Goal: Transaction & Acquisition: Purchase product/service

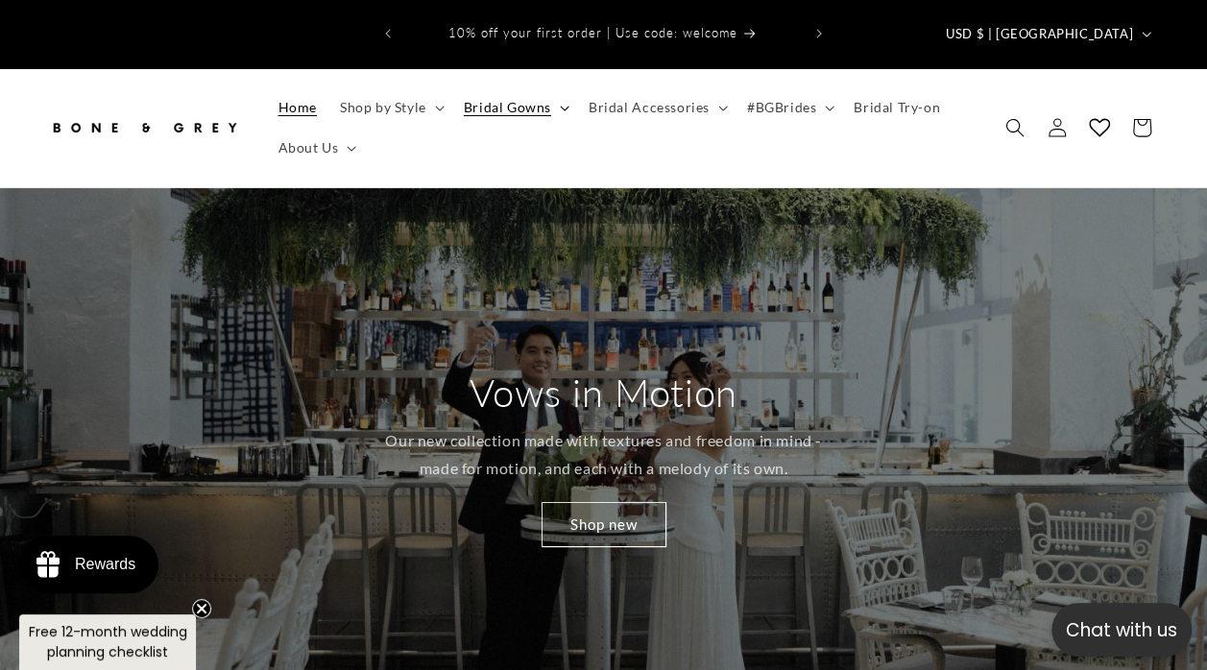
click at [520, 99] on span "Bridal Gowns" at bounding box center [507, 107] width 87 height 17
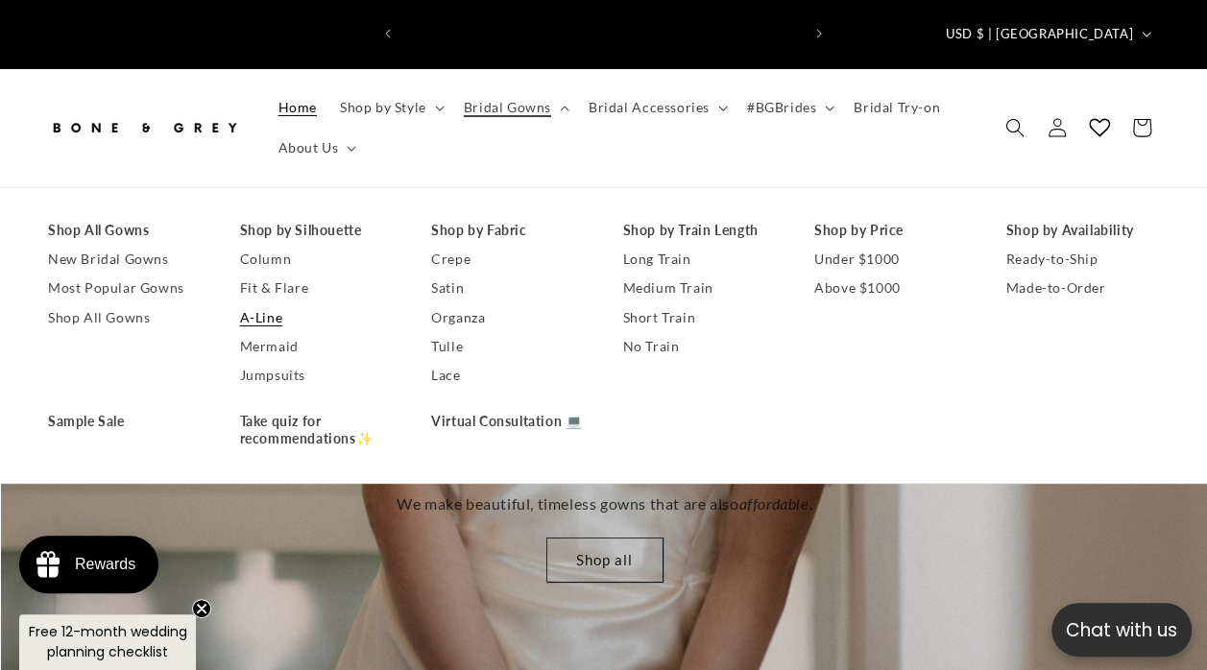
scroll to position [0, 792]
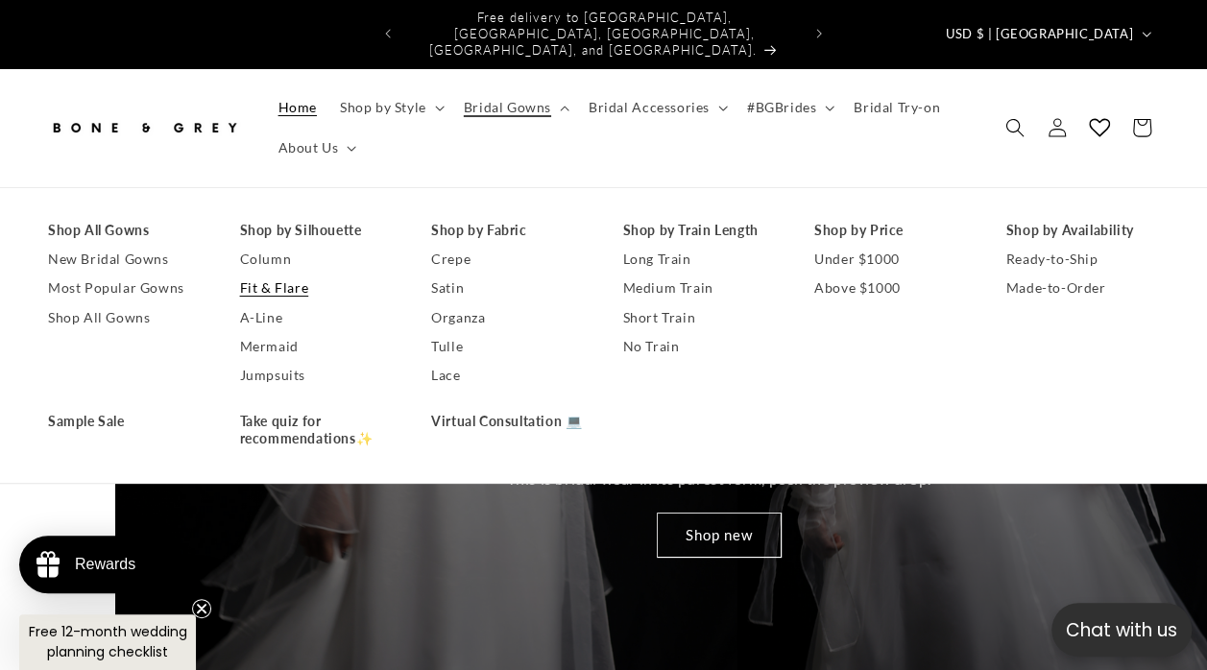
click at [280, 274] on link "Fit & Flare" at bounding box center [317, 288] width 154 height 29
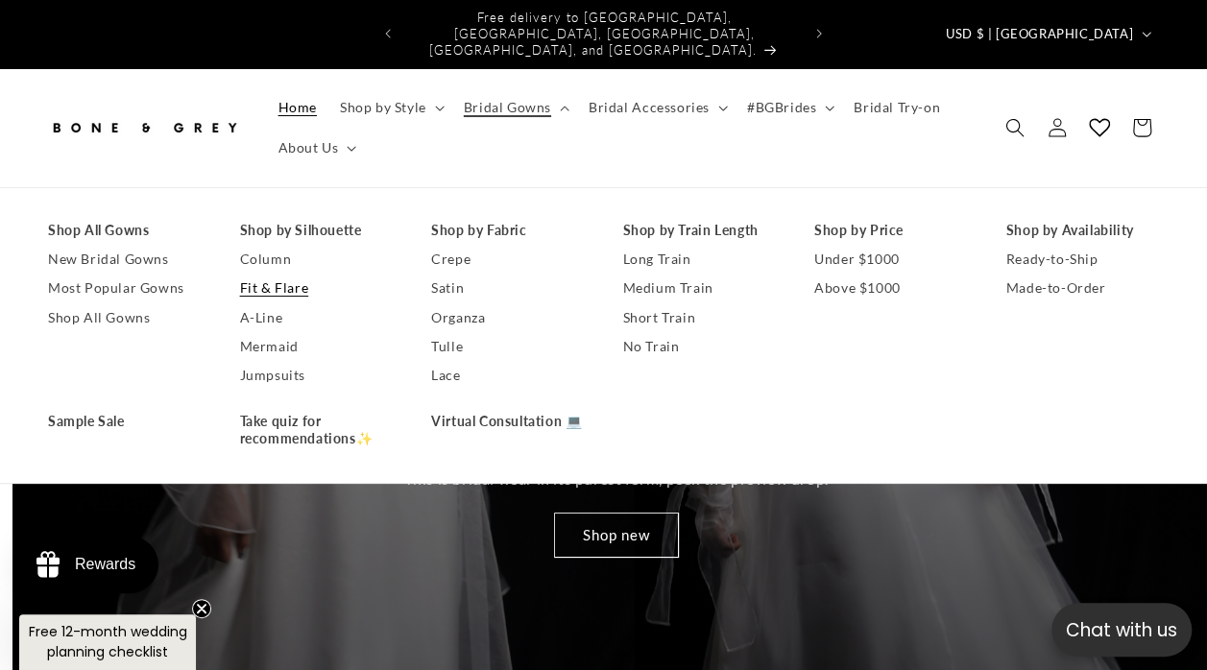
scroll to position [0, 3621]
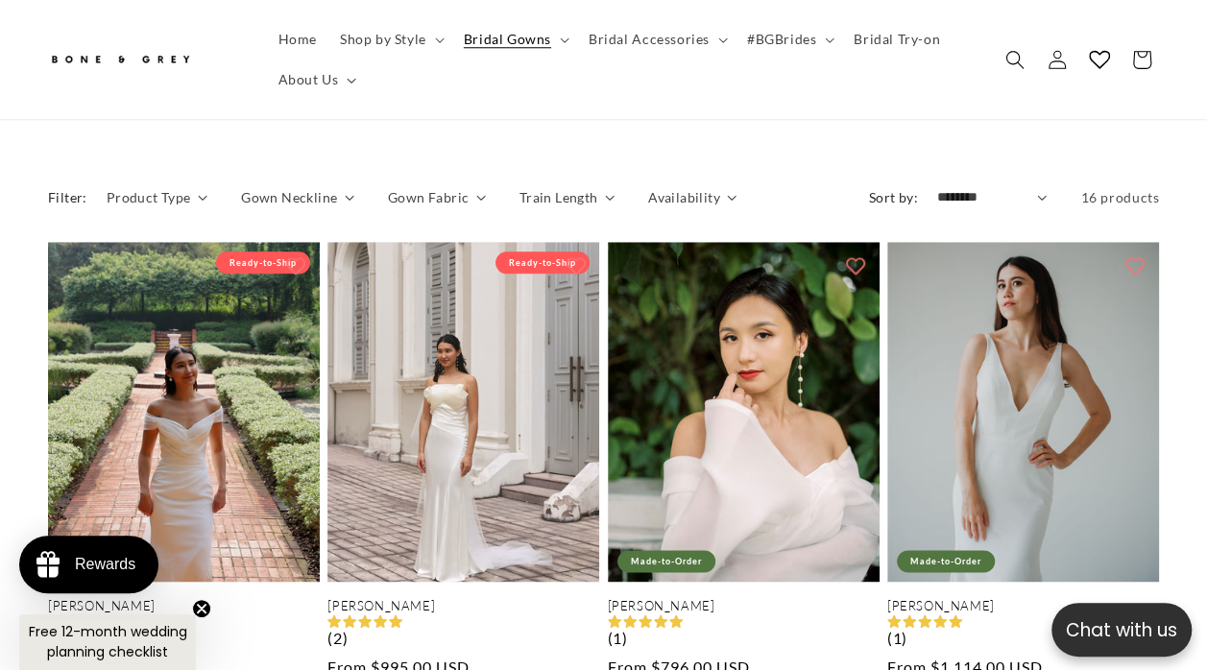
scroll to position [0, 792]
click at [296, 187] on span "Gown Neckline" at bounding box center [289, 197] width 96 height 20
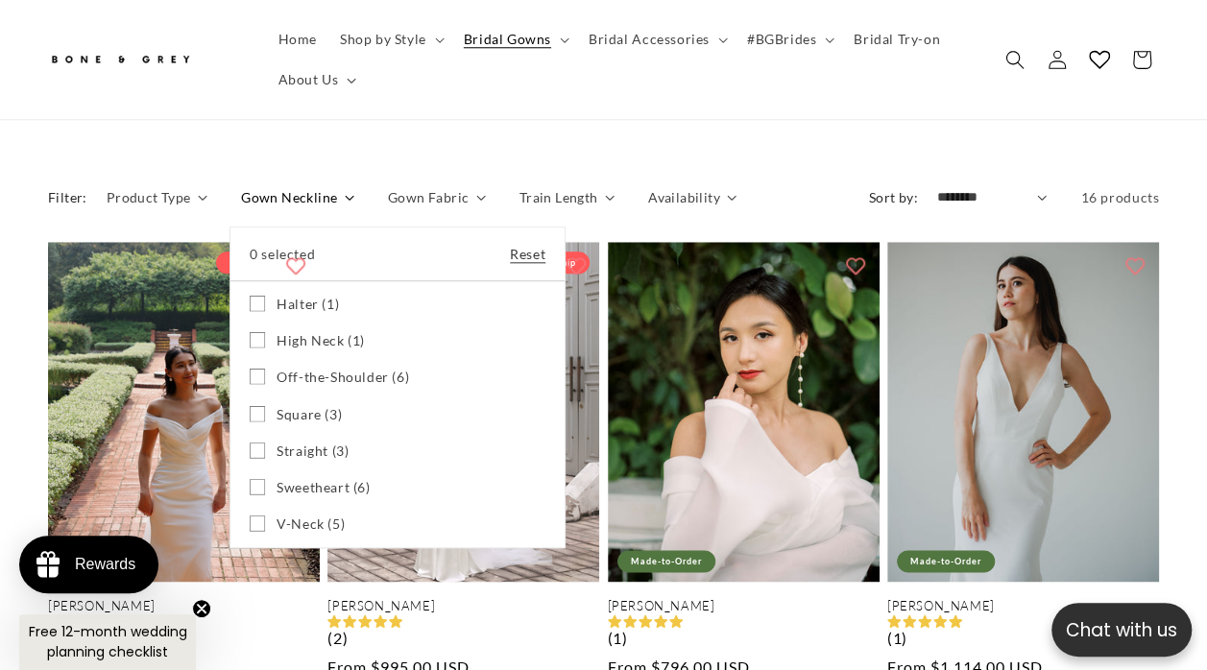
click at [255, 296] on icon at bounding box center [257, 303] width 15 height 15
click at [255, 332] on icon at bounding box center [257, 339] width 15 height 15
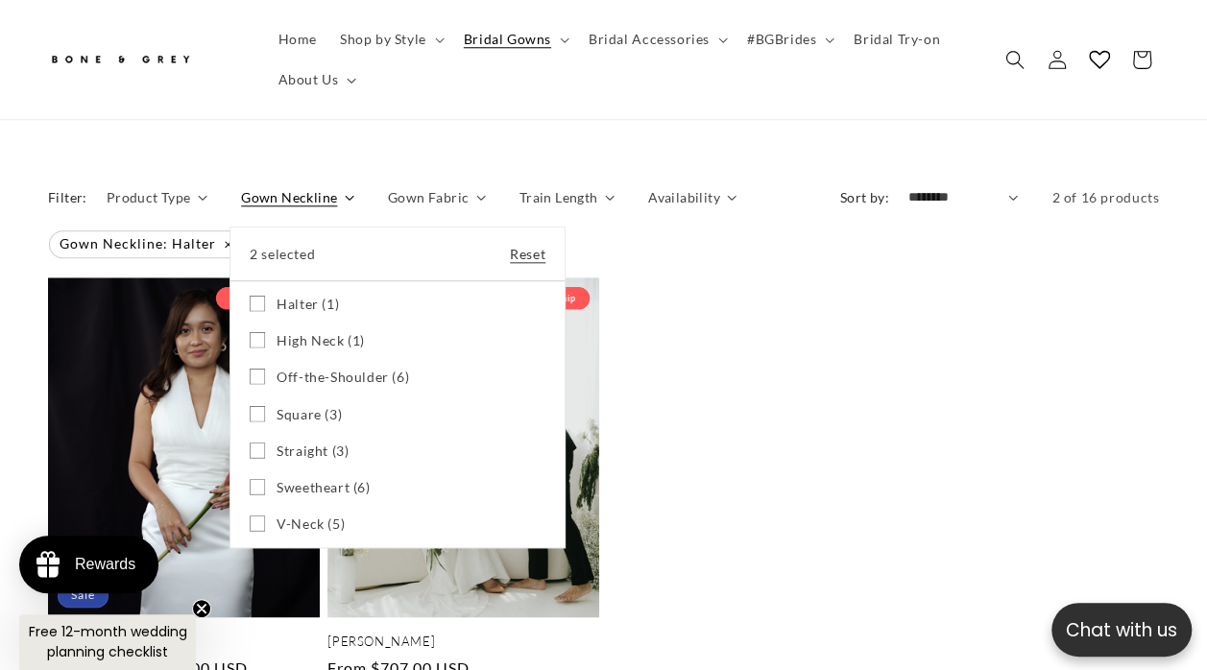
click at [354, 207] on summary "Gown Neckline" at bounding box center [297, 197] width 113 height 20
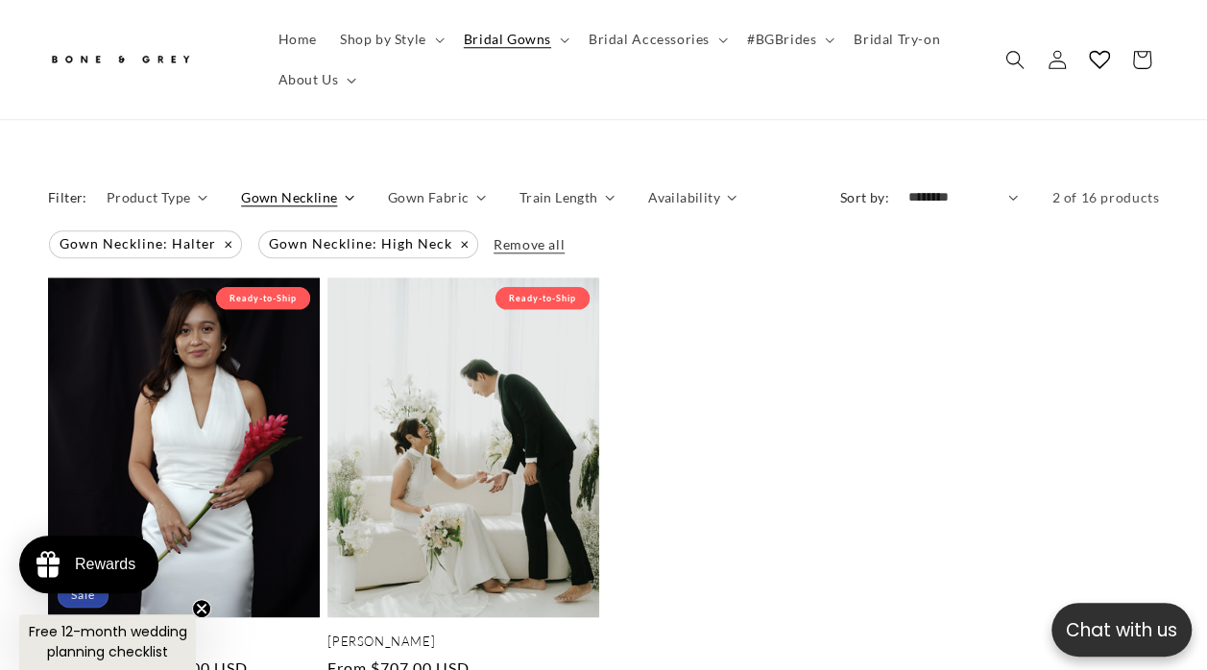
scroll to position [1024, 0]
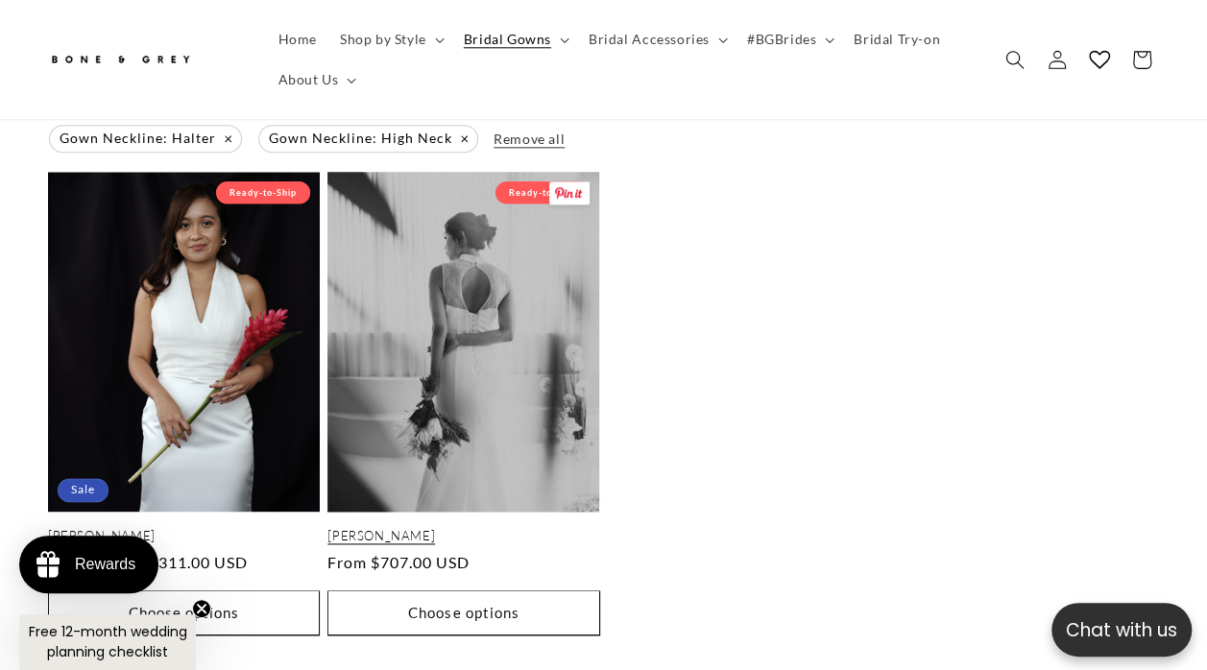
click at [484, 528] on link "[PERSON_NAME]" at bounding box center [464, 536] width 272 height 16
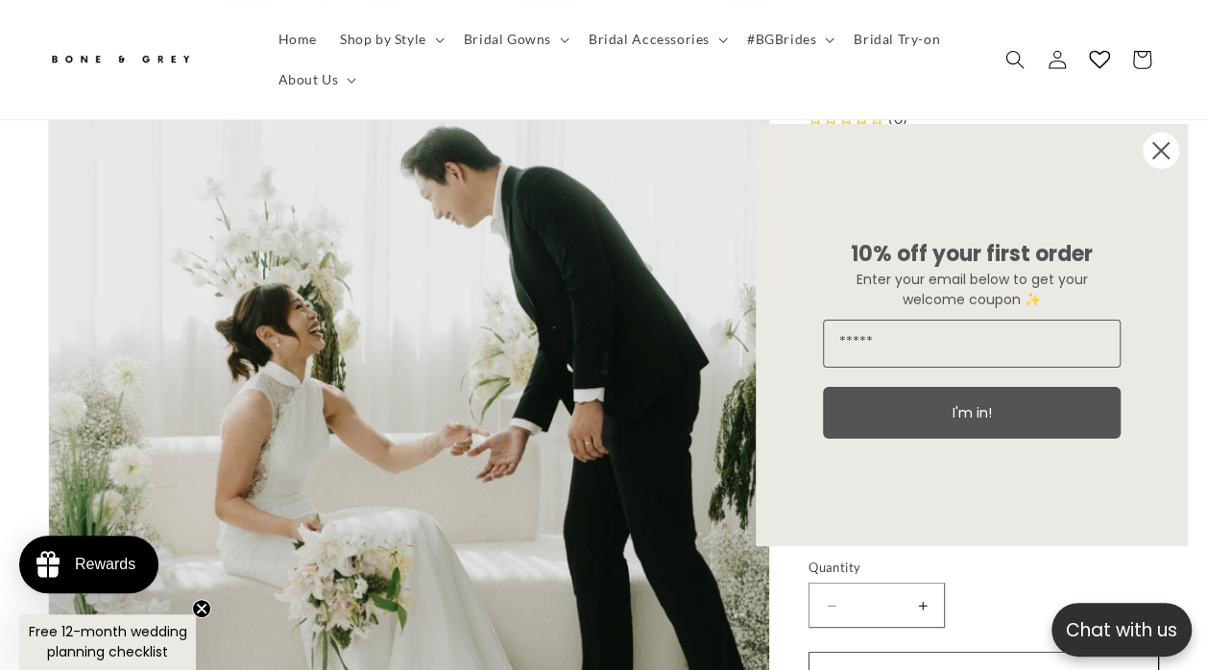
scroll to position [543, 0]
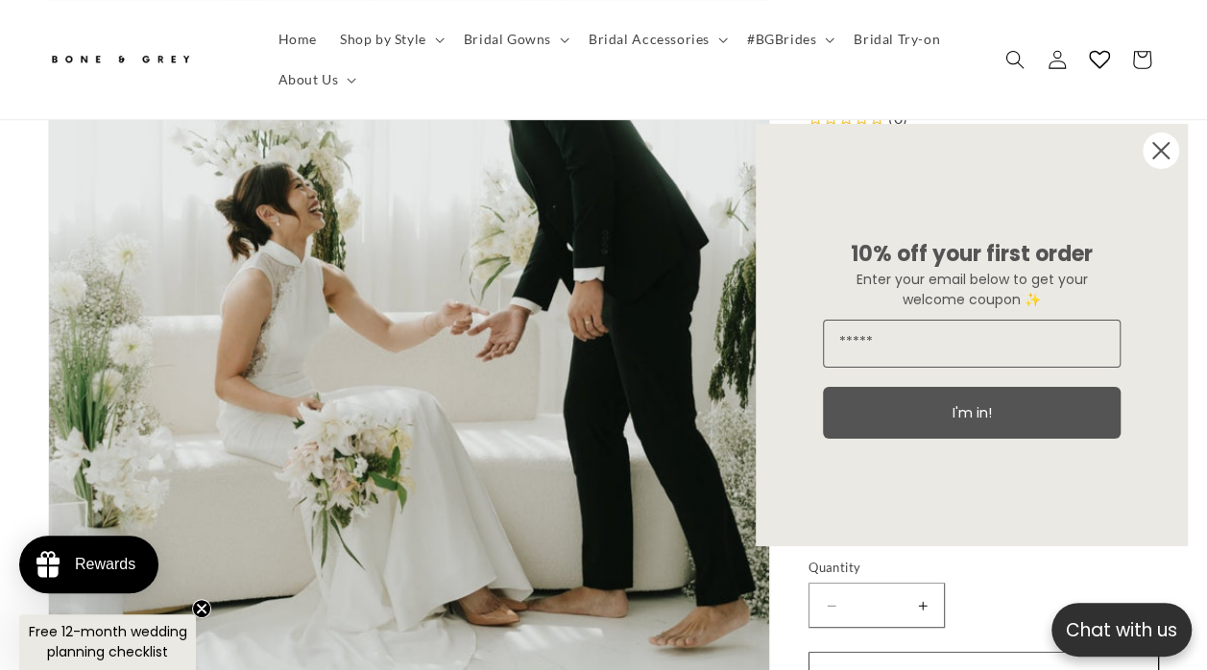
click at [1155, 150] on circle "Close dialog" at bounding box center [1161, 151] width 37 height 37
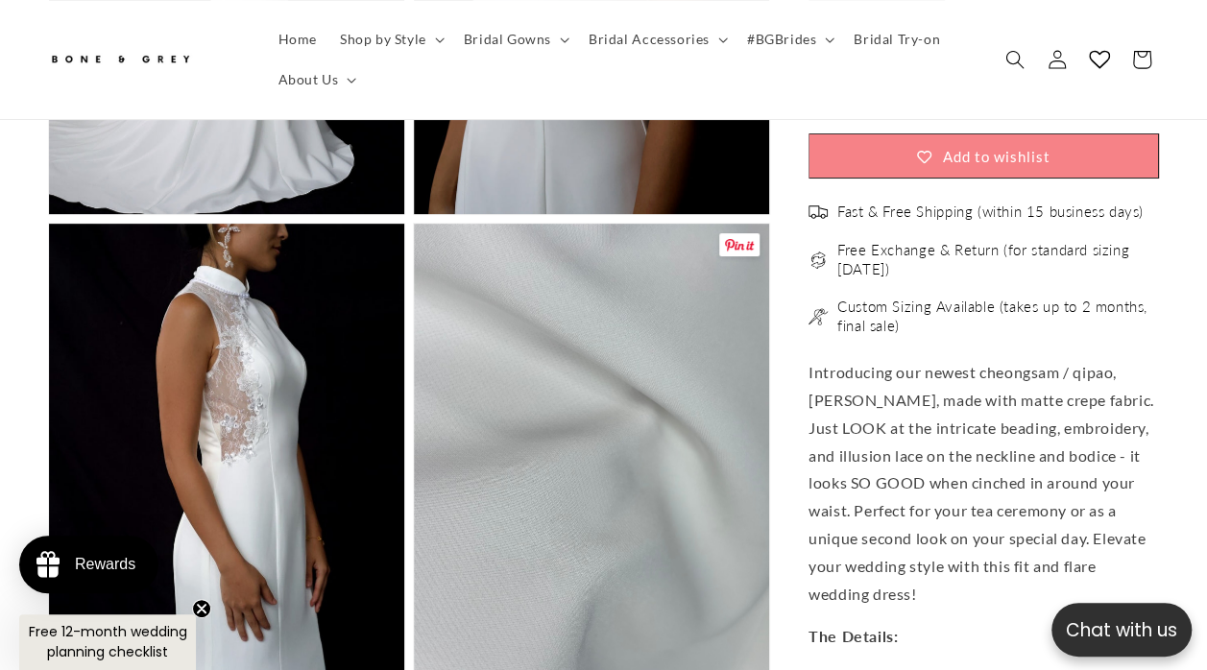
scroll to position [3824, 0]
